Goal: Transaction & Acquisition: Purchase product/service

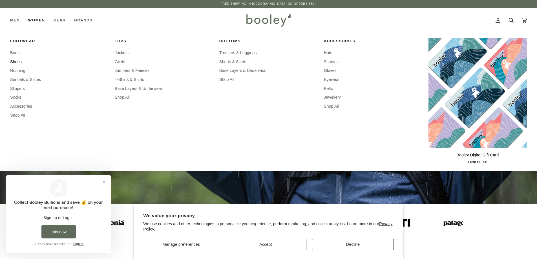
click at [18, 62] on span "Shoes" at bounding box center [59, 62] width 98 height 6
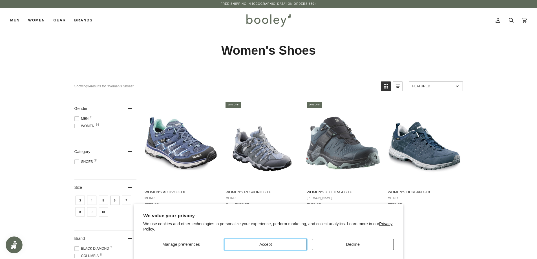
click at [266, 245] on button "Accept" at bounding box center [266, 244] width 82 height 11
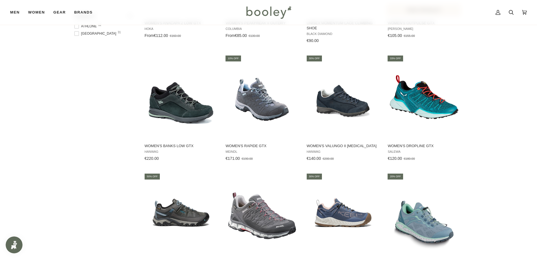
scroll to position [470, 0]
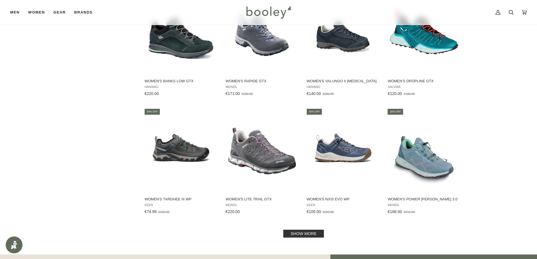
click at [301, 236] on link "Show more" at bounding box center [303, 234] width 41 height 8
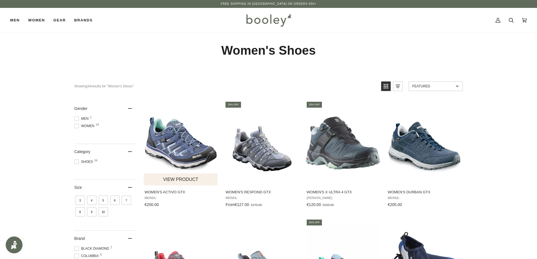
click at [165, 143] on img "Women's Activo GTX" at bounding box center [181, 143] width 75 height 75
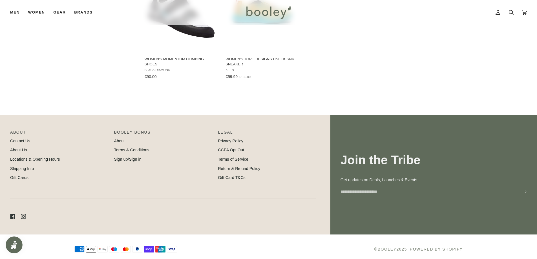
scroll to position [909, 0]
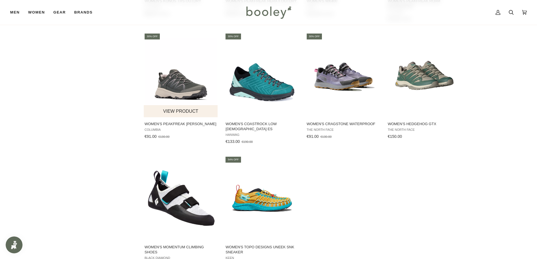
click at [165, 86] on img "Women's Peakfreak Rush Outdry" at bounding box center [181, 75] width 75 height 75
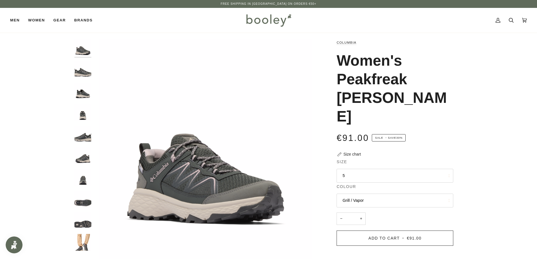
click at [81, 246] on img "Columbia Women's Peakfreak Rush Outdry Grill / Vapor - Booley Galway" at bounding box center [82, 242] width 17 height 17
